Goal: Information Seeking & Learning: Learn about a topic

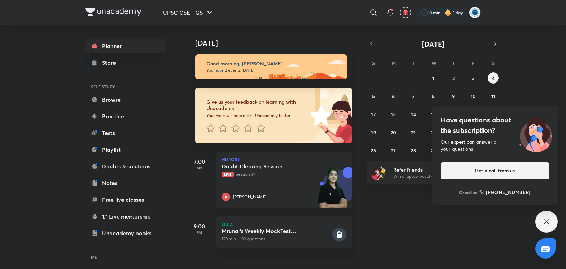
click at [549, 219] on icon at bounding box center [546, 222] width 8 height 8
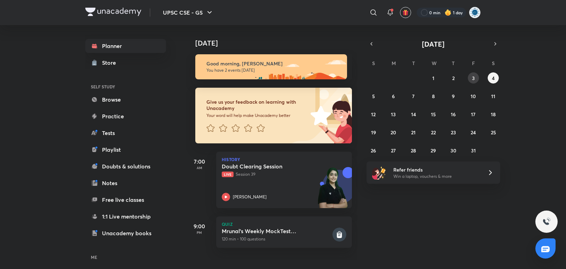
click at [470, 78] on button "3" at bounding box center [473, 77] width 11 height 11
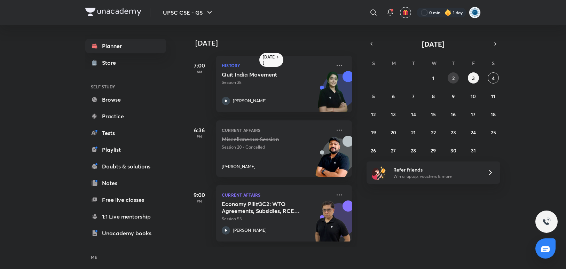
click at [452, 76] on abbr "2" at bounding box center [453, 78] width 2 height 7
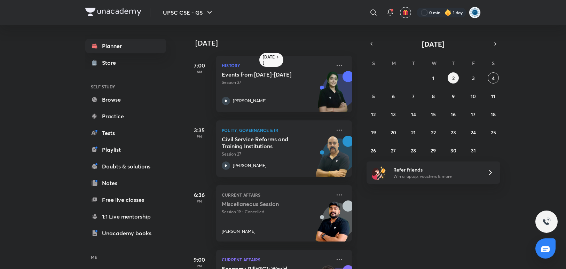
click at [448, 72] on button "2" at bounding box center [453, 77] width 11 height 11
click at [335, 127] on icon at bounding box center [339, 130] width 8 height 8
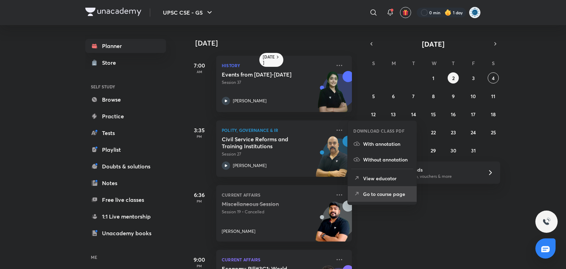
click at [370, 196] on p "Go to course page" at bounding box center [387, 193] width 48 height 7
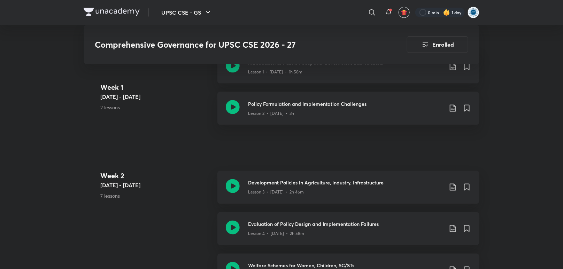
scroll to position [193, 0]
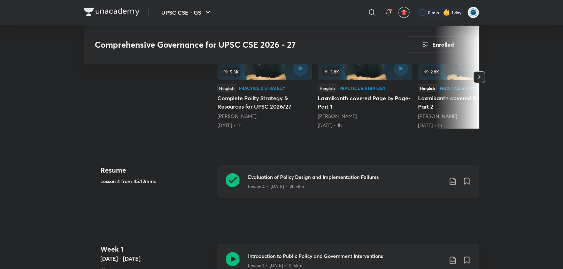
click at [236, 179] on icon at bounding box center [233, 180] width 14 height 14
